Goal: Task Accomplishment & Management: Use online tool/utility

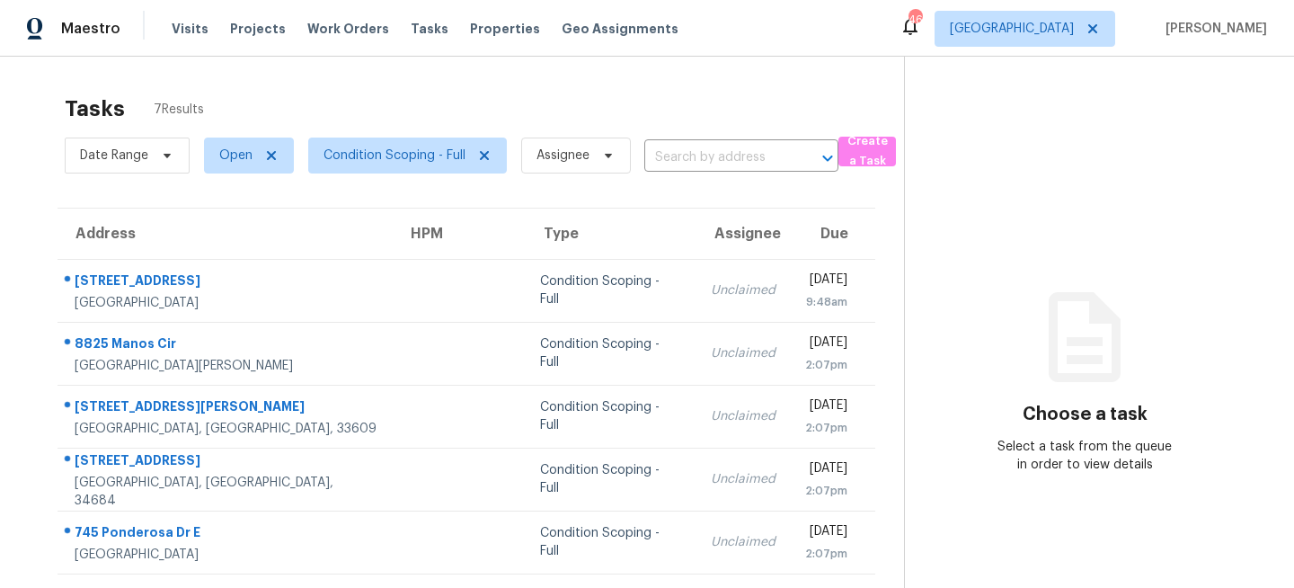
scroll to position [126, 0]
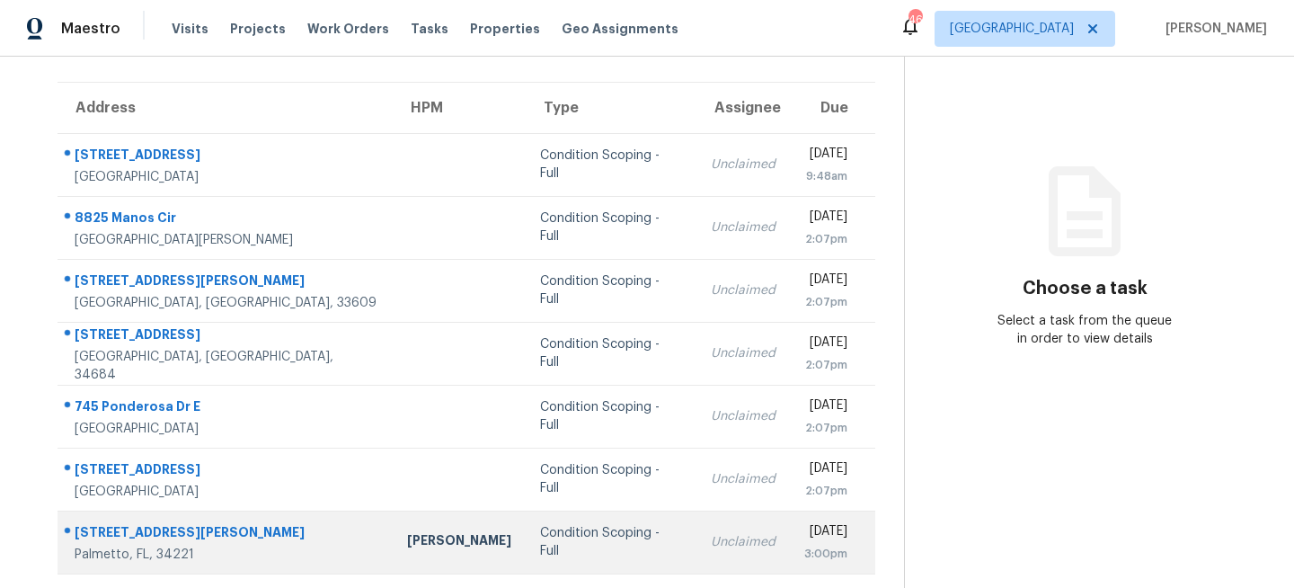
click at [526, 526] on td "Condition Scoping - Full" at bounding box center [611, 541] width 171 height 63
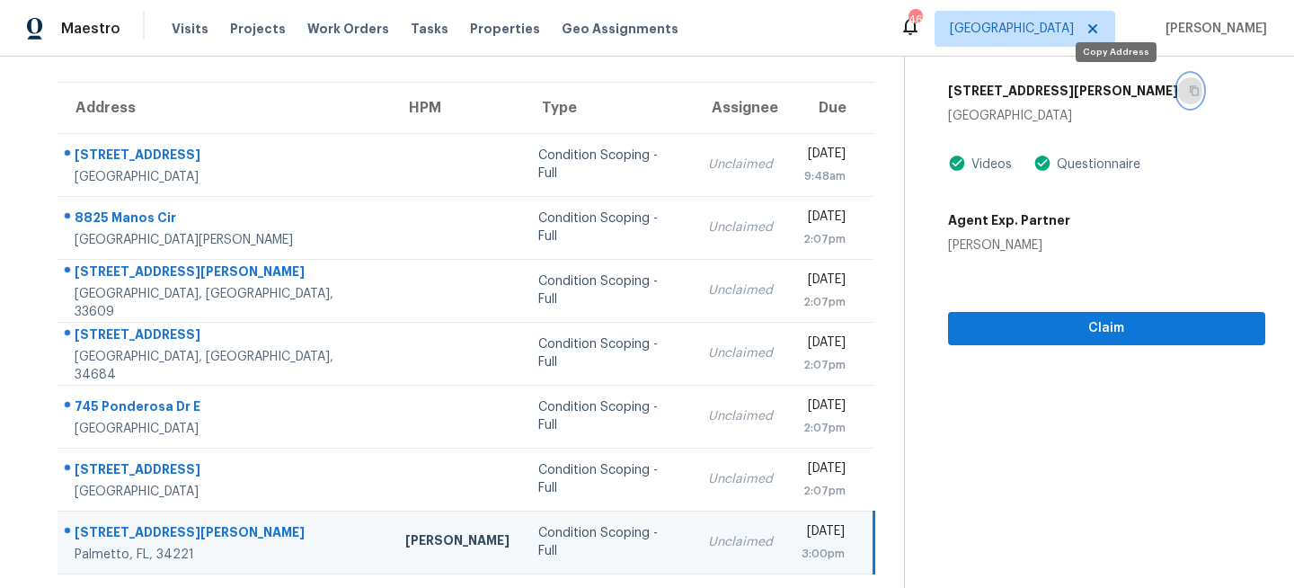
click at [1189, 89] on icon "button" at bounding box center [1194, 90] width 11 height 11
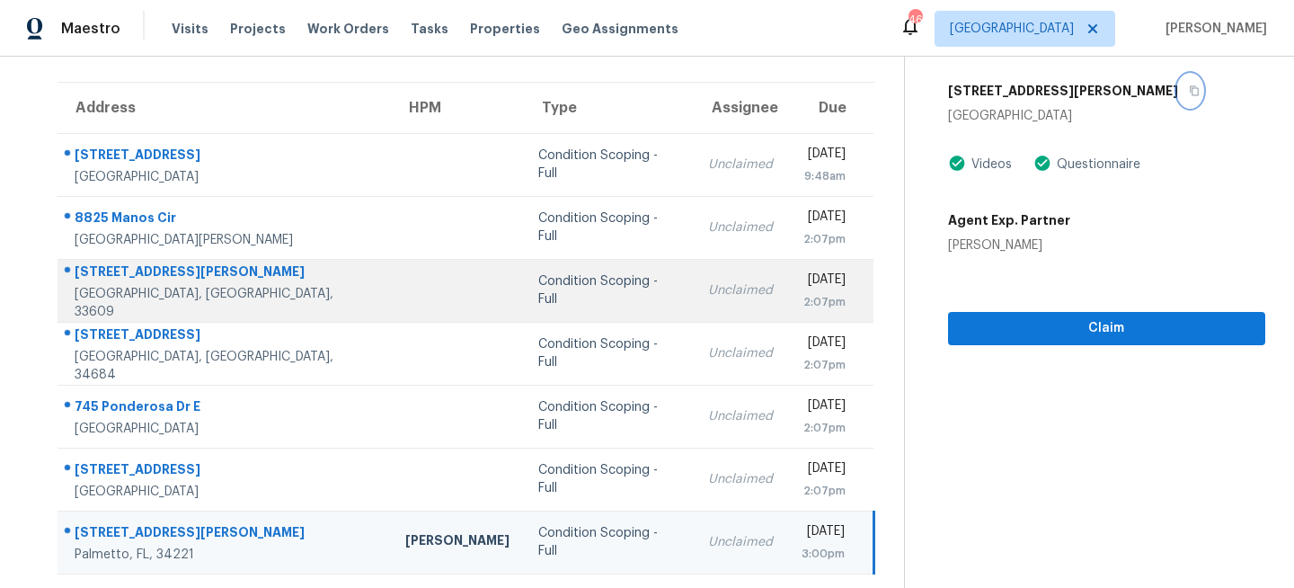
scroll to position [0, 0]
